Goal: Use online tool/utility: Use online tool/utility

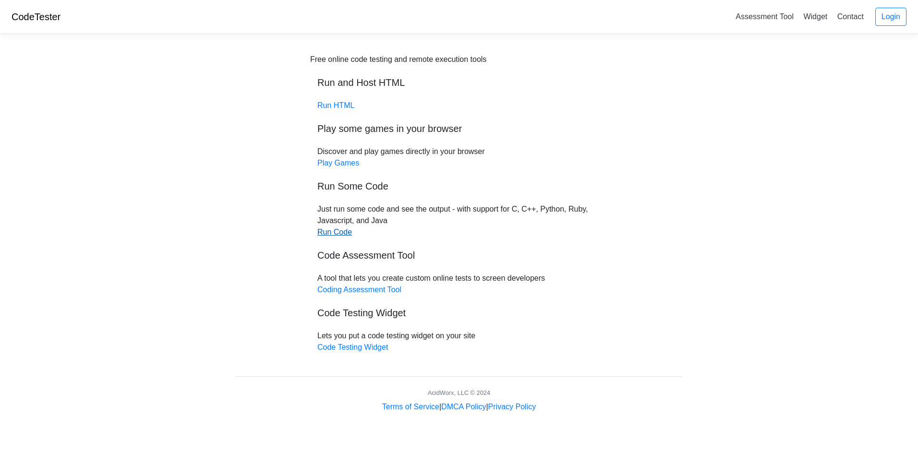
click at [334, 232] on link "Run Code" at bounding box center [334, 232] width 35 height 8
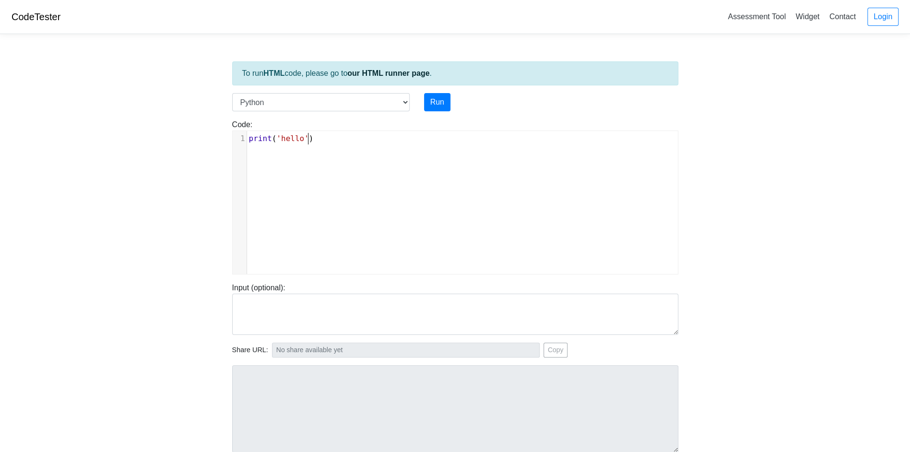
scroll to position [4, 0]
type textarea "print('hello')"
drag, startPoint x: 309, startPoint y: 136, endPoint x: 244, endPoint y: 139, distance: 65.3
click at [247, 139] on div "1 print ( 'hello' )" at bounding box center [466, 139] width 439 height 12
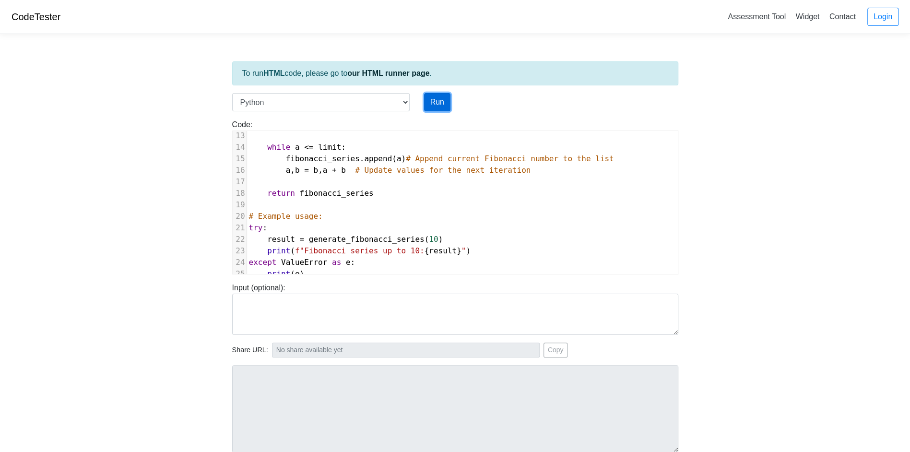
click at [442, 96] on button "Run" at bounding box center [437, 102] width 26 height 18
type input "https://codetester.io/runner?s=AxzbE3LwXJ"
type textarea "Stdout: Fibonacci series up to 10: [0, 1, 1, 2, 3, 5, 8]"
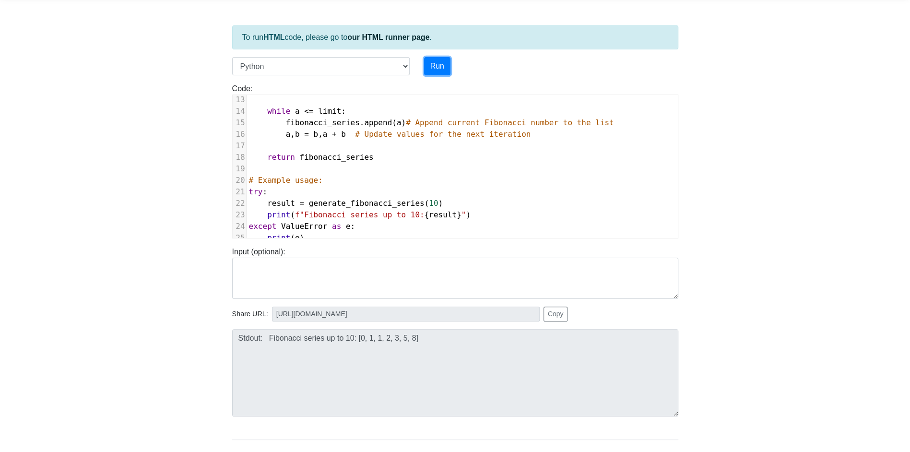
scroll to position [81, 0]
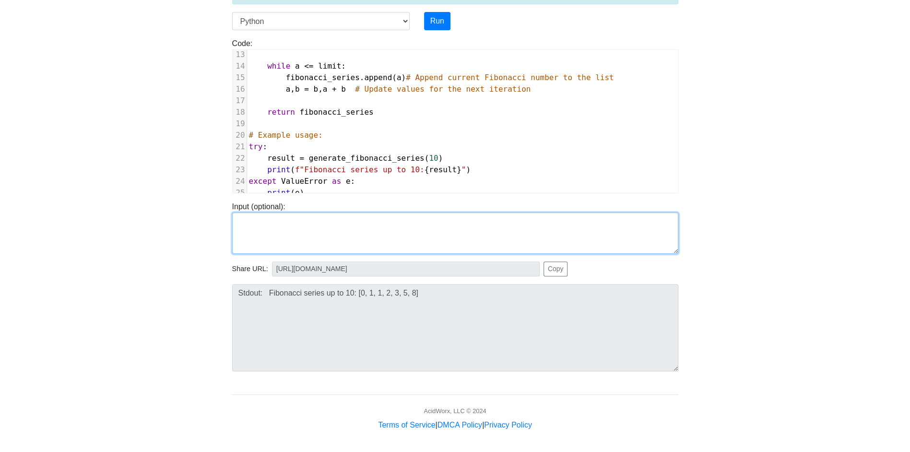
click at [397, 235] on textarea at bounding box center [455, 233] width 446 height 41
type textarea "10"
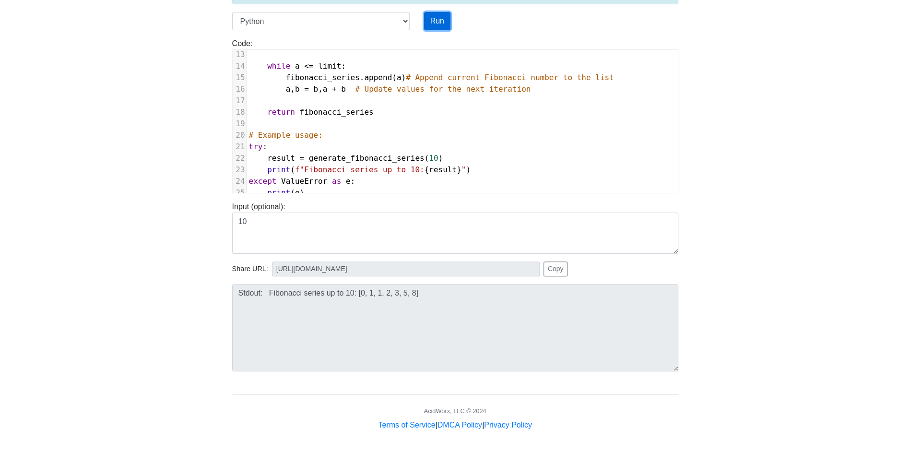
click at [434, 21] on button "Run" at bounding box center [437, 21] width 26 height 18
type input "https://codetester.io/runner?s=N8lGQELGz2"
type textarea "Stdout: Fibonacci series up to 10: [0, 1, 1, 2, 3, 5, 8]"
